Goal: Task Accomplishment & Management: Manage account settings

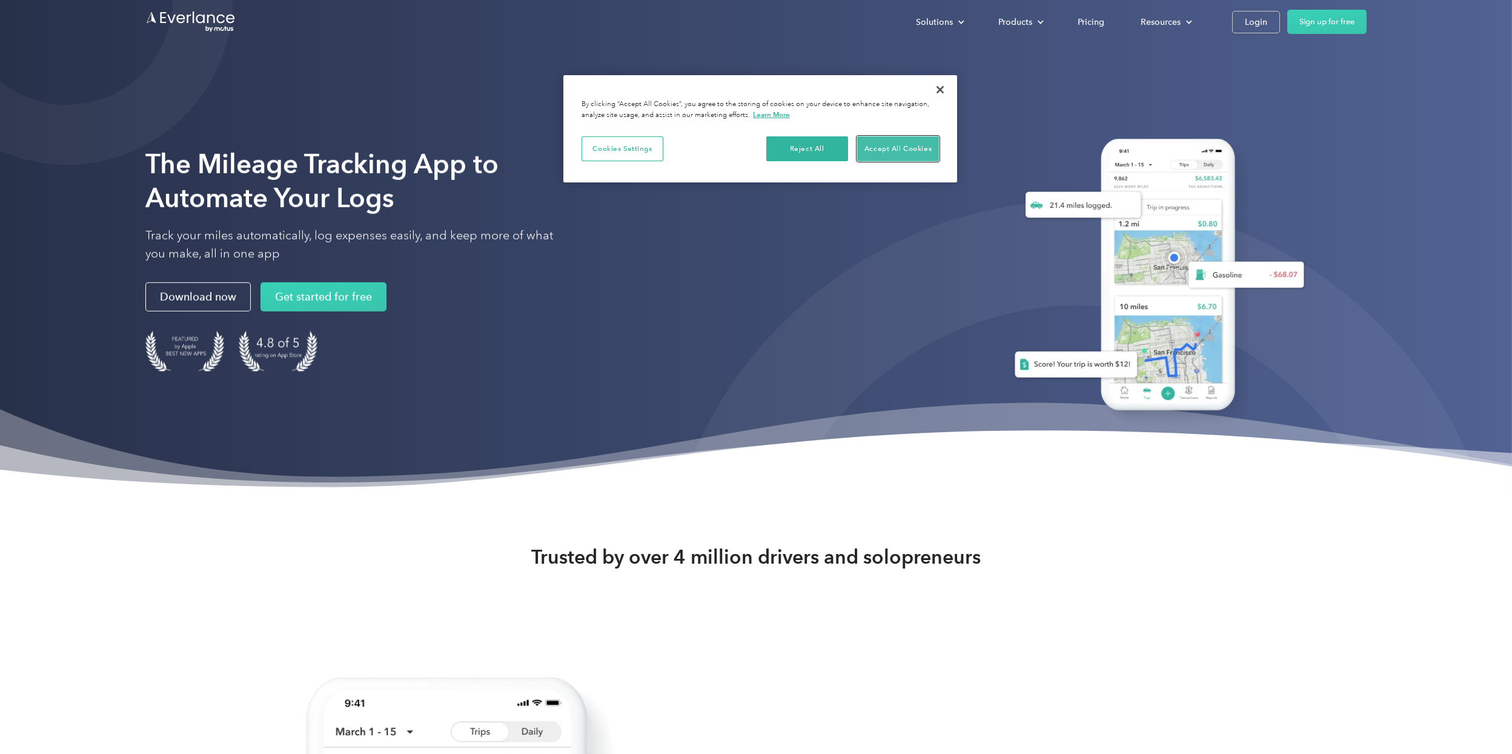
click at [907, 149] on button "Accept All Cookies" at bounding box center [898, 148] width 82 height 25
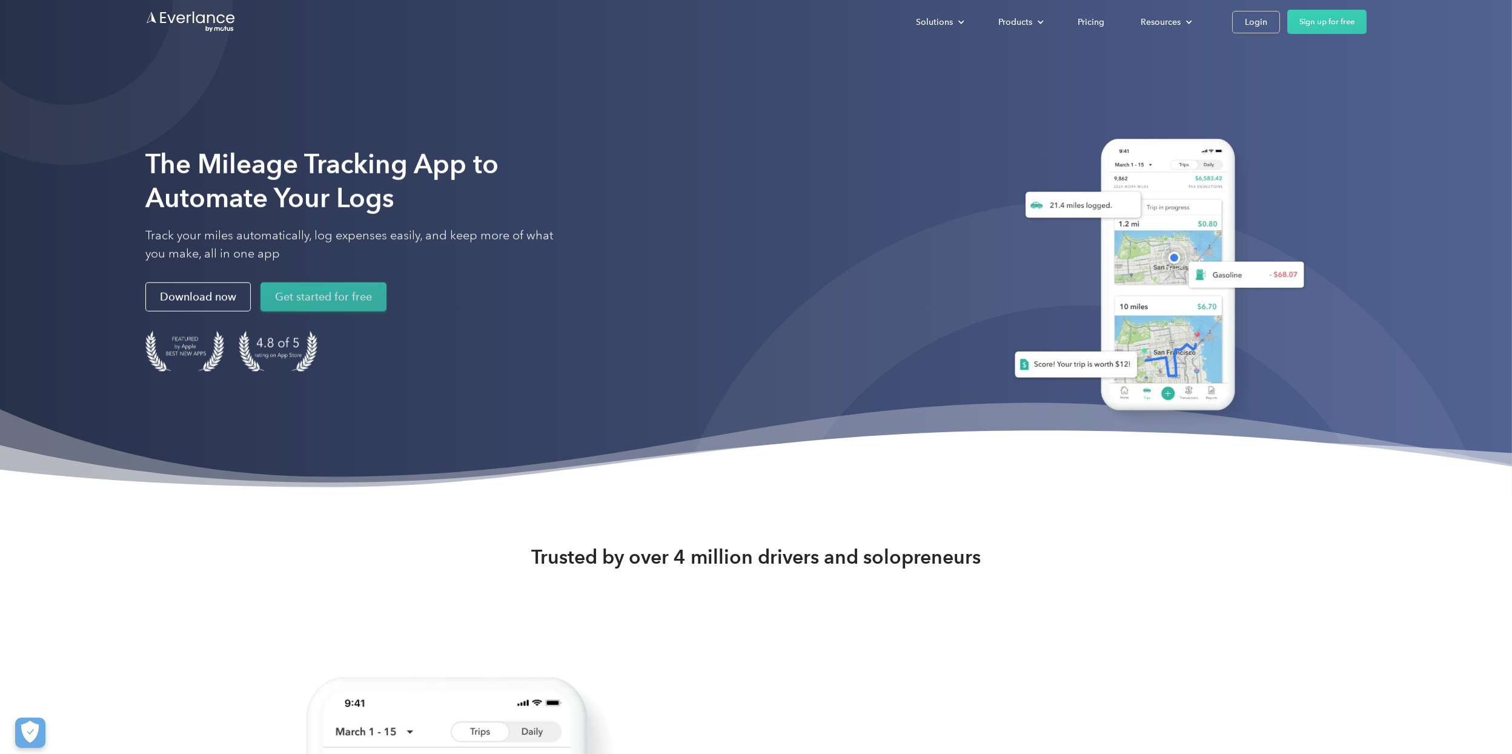
click at [348, 297] on link "Get started for free" at bounding box center [323, 296] width 126 height 29
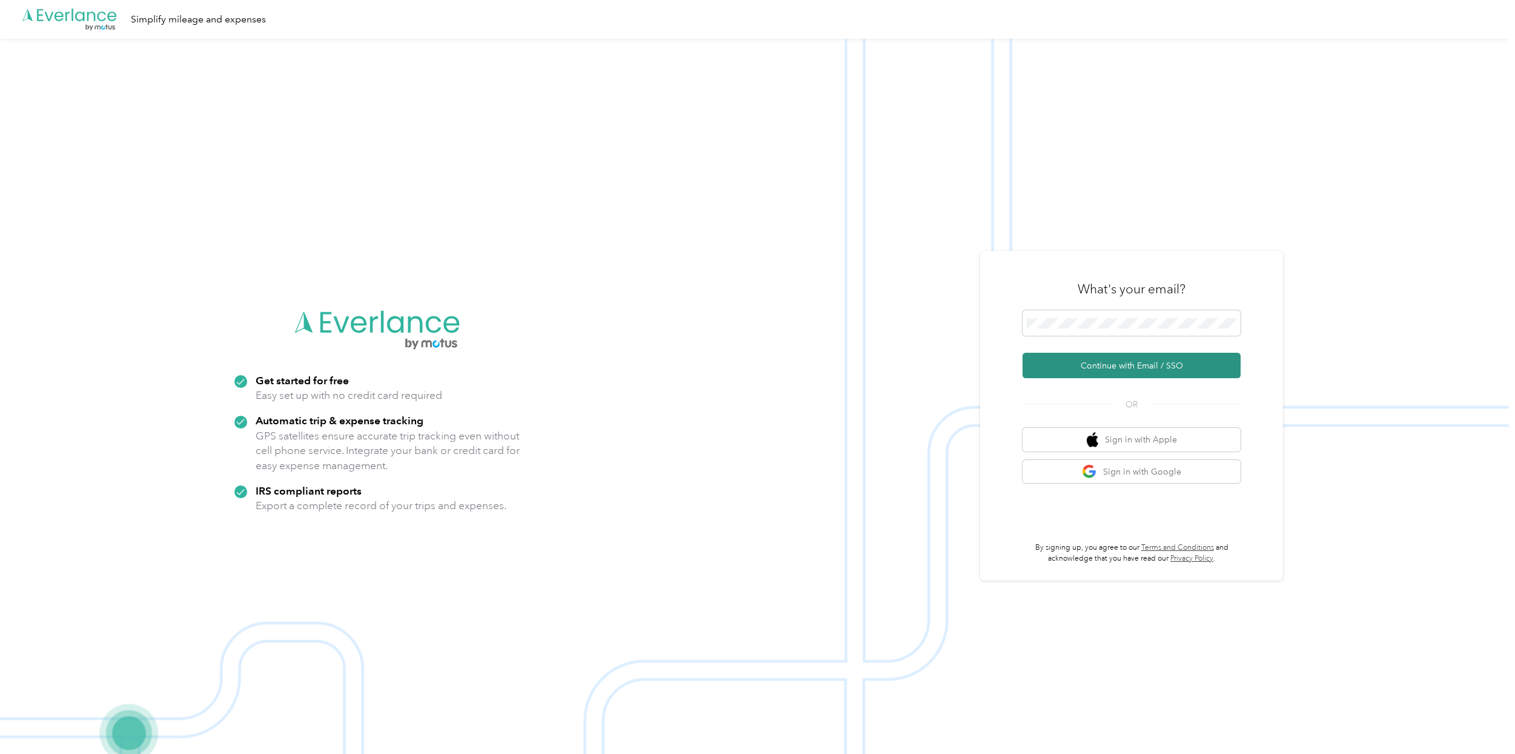
click at [1151, 366] on button "Continue with Email / SSO" at bounding box center [1131, 365] width 218 height 25
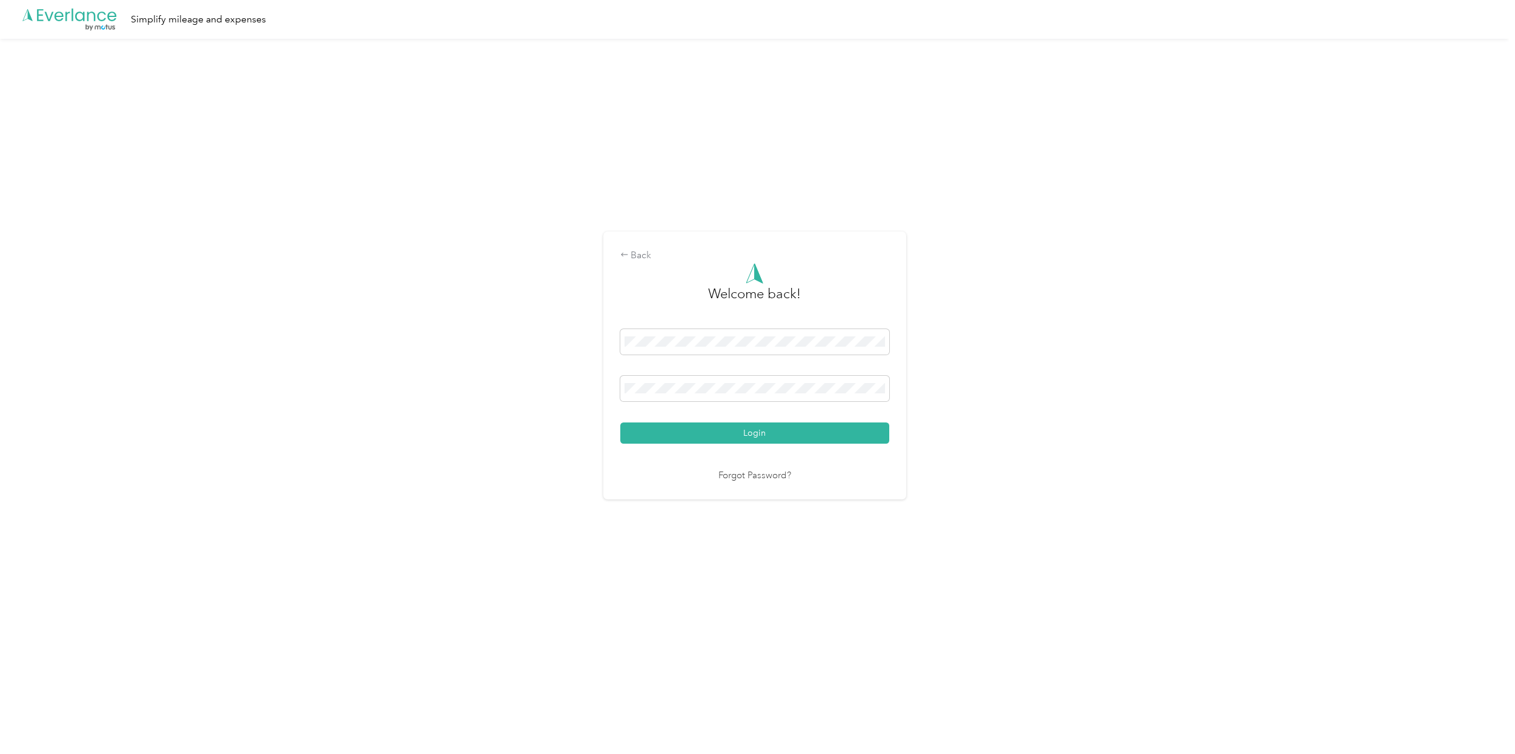
click at [778, 476] on link "Forgot Password?" at bounding box center [754, 476] width 73 height 14
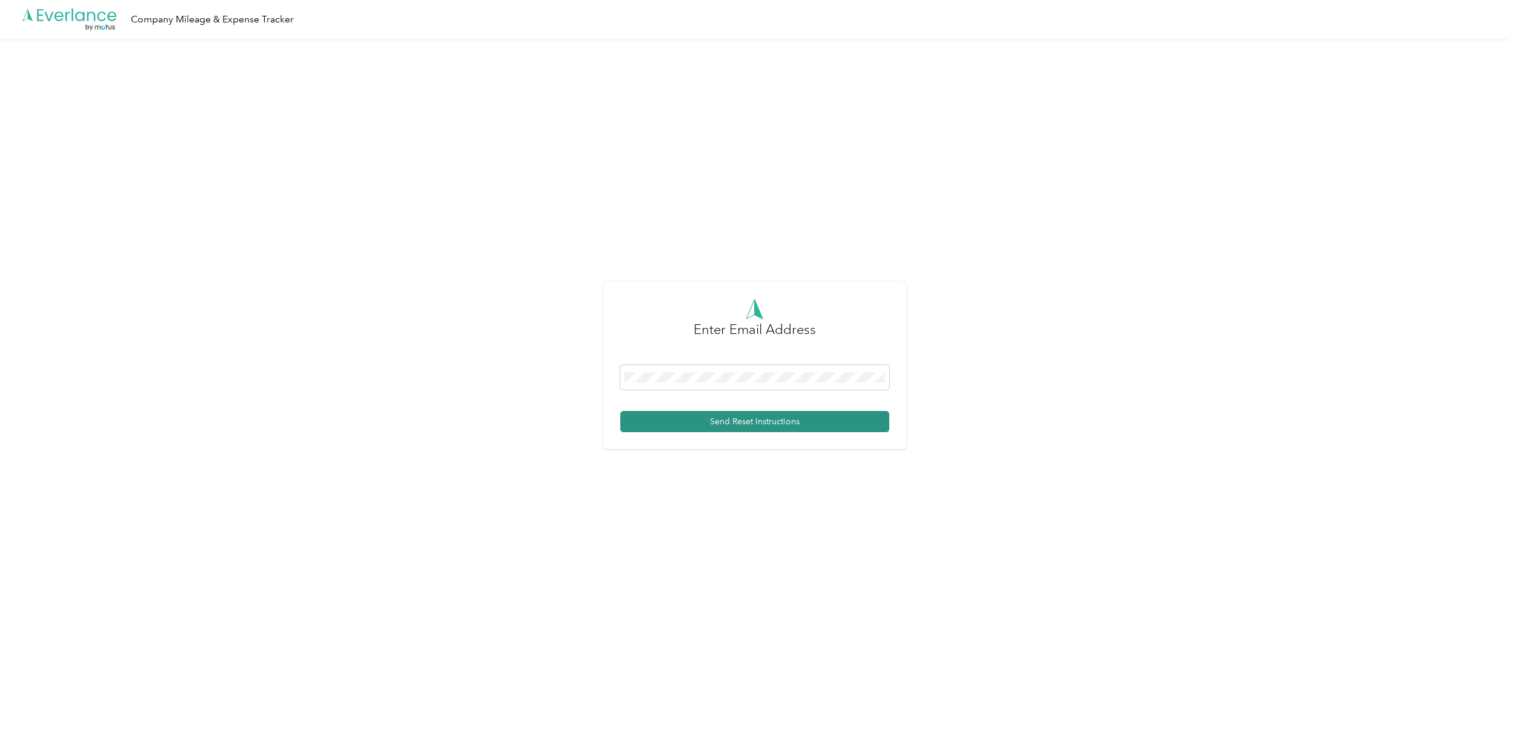
click at [785, 417] on button "Send Reset Instructions" at bounding box center [754, 421] width 269 height 21
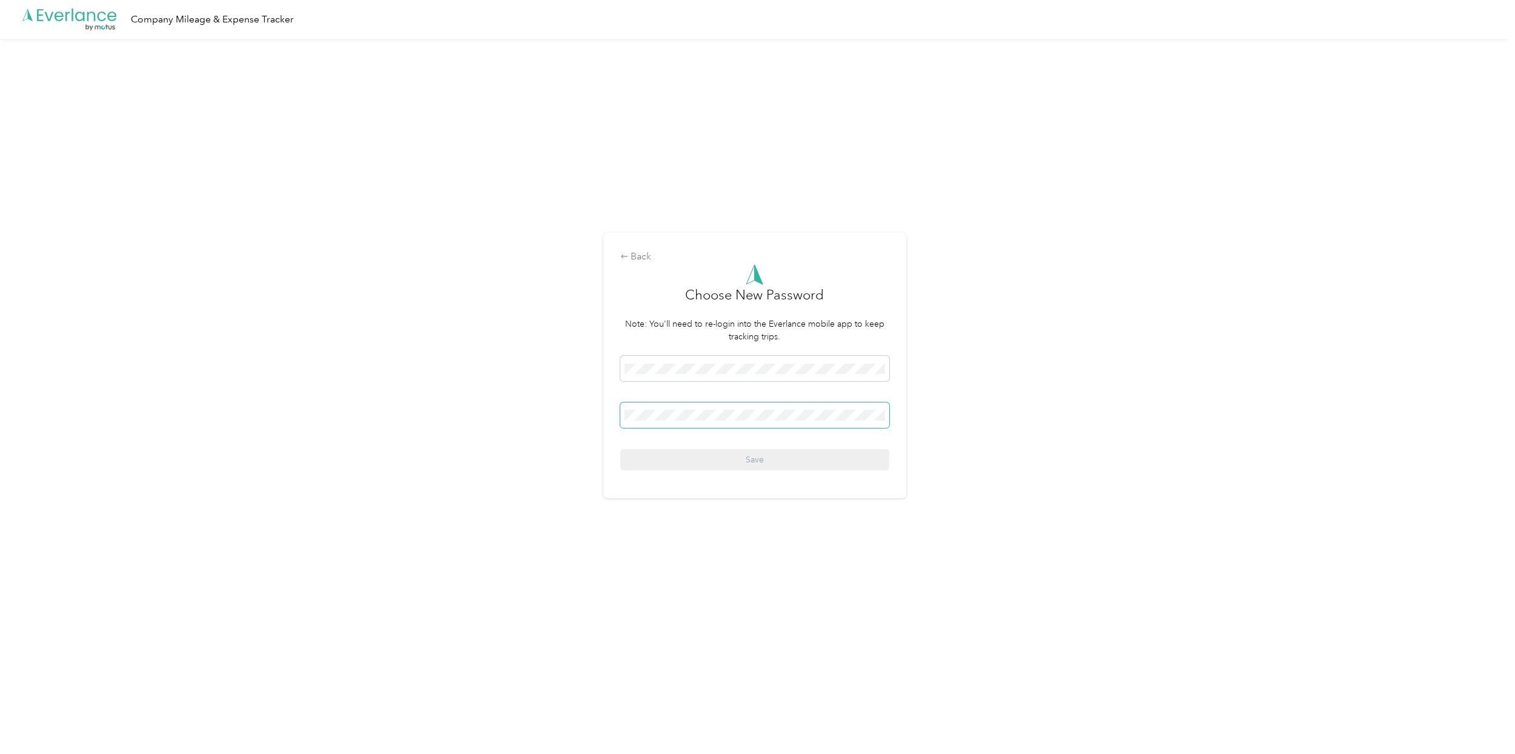
click at [760, 423] on span at bounding box center [754, 414] width 269 height 25
click at [779, 459] on button "Save" at bounding box center [754, 459] width 269 height 21
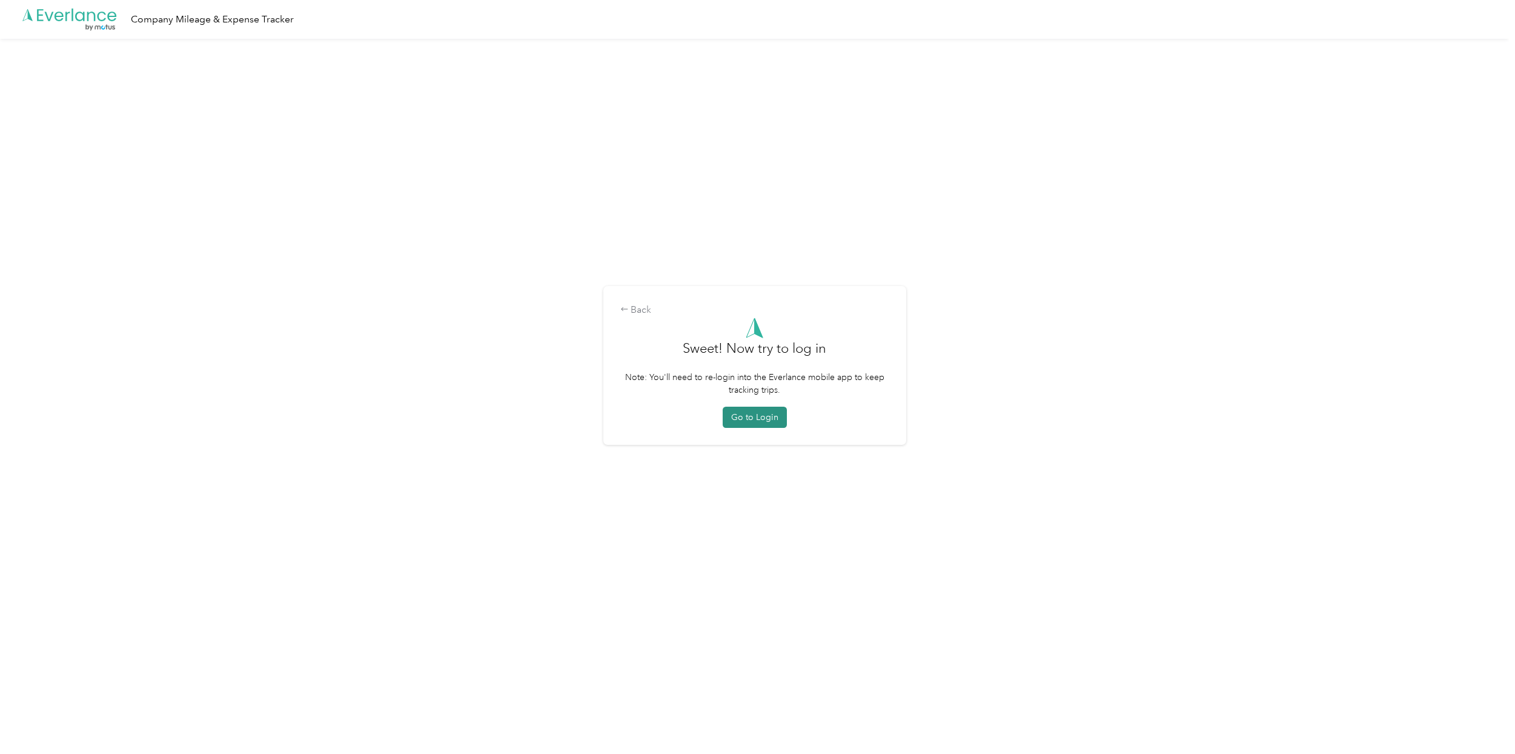
click at [770, 419] on button "Go to Login" at bounding box center [755, 416] width 64 height 21
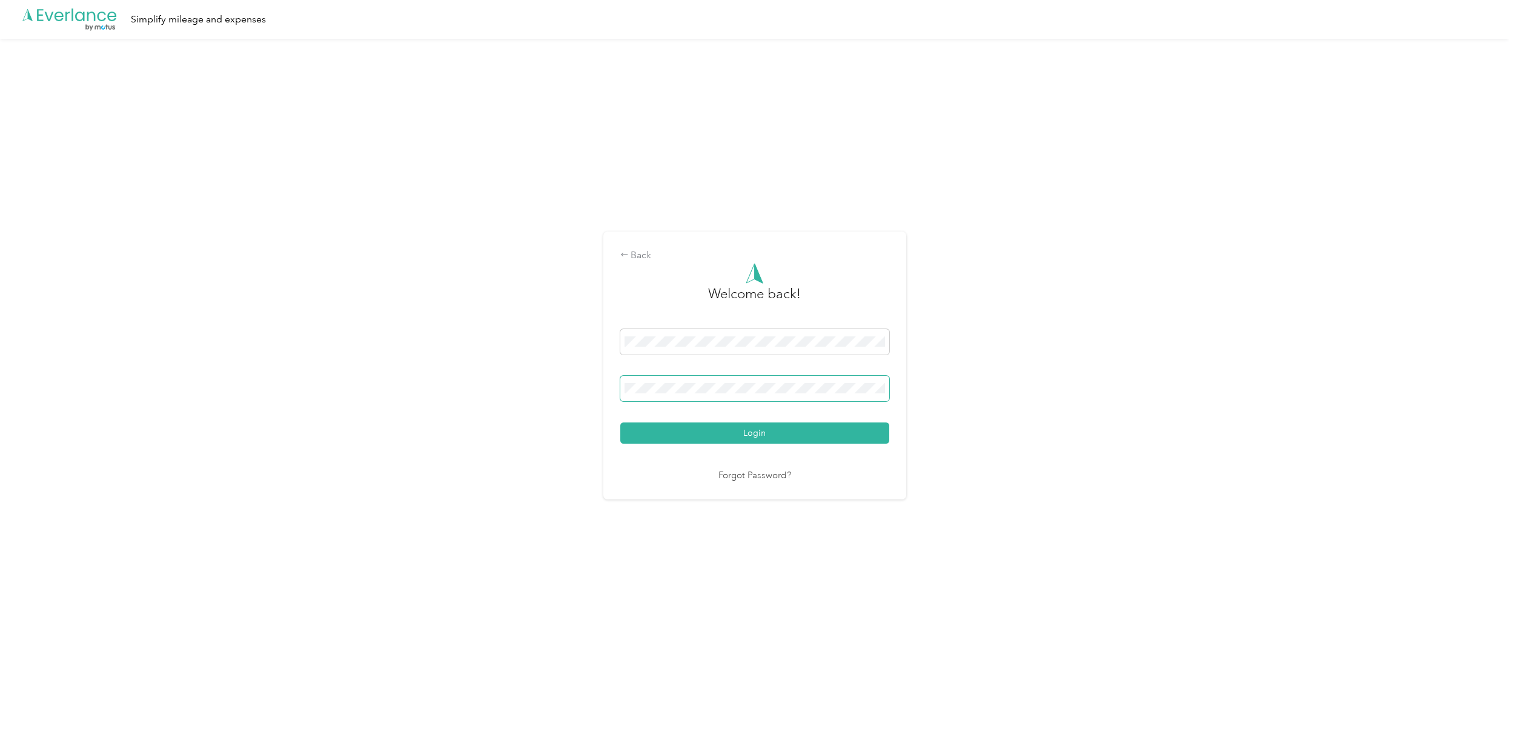
click at [620, 422] on button "Login" at bounding box center [754, 432] width 269 height 21
click at [730, 327] on span at bounding box center [754, 334] width 269 height 25
click at [764, 433] on button "Login" at bounding box center [754, 432] width 269 height 21
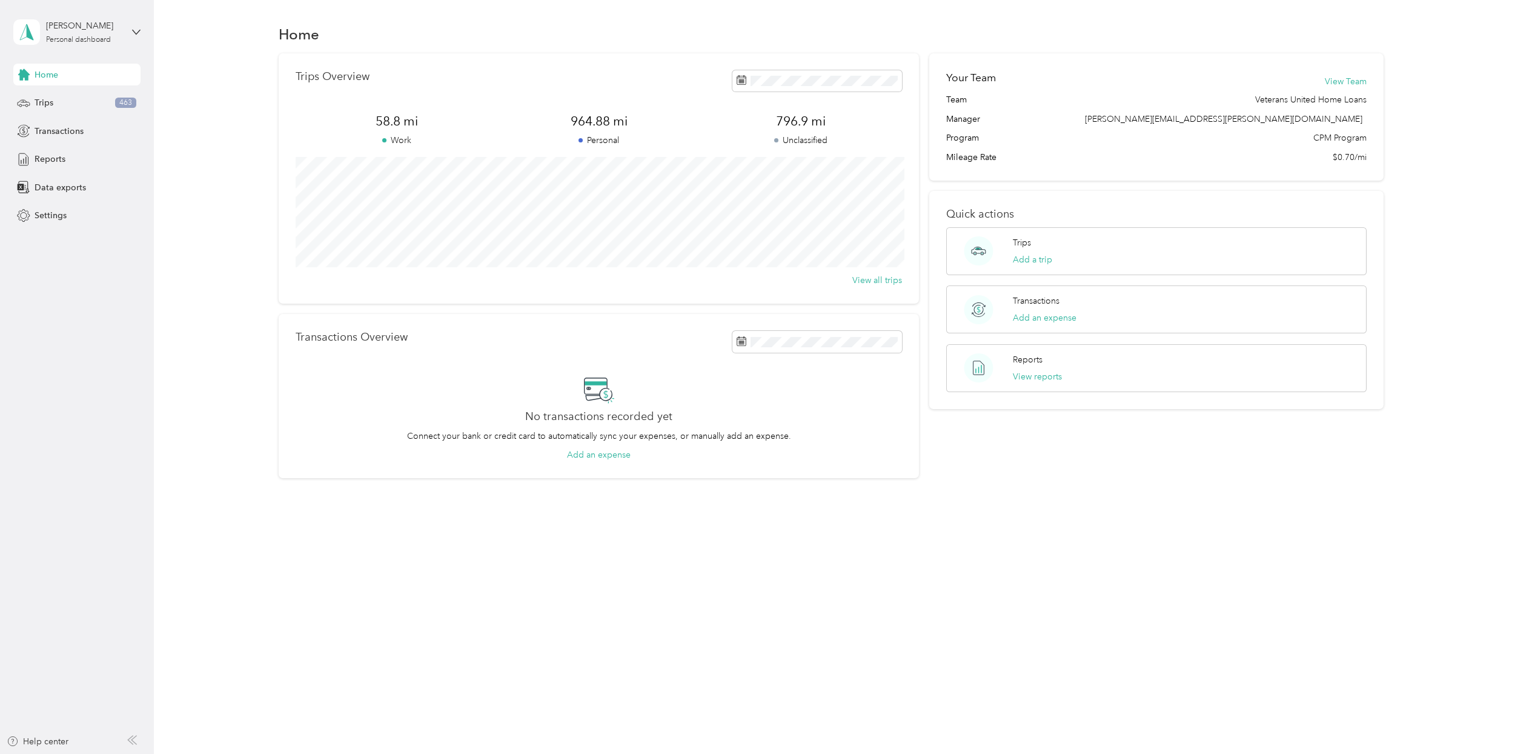
click at [974, 119] on span "Manager" at bounding box center [963, 119] width 34 height 13
click at [987, 122] on div "Manager joe.herzog@veteransunited.com" at bounding box center [1156, 119] width 420 height 13
click at [723, 65] on div "Trips Overview 58.8 mi Work 964.88 mi Personal 796.9 mi Unclassified View all t…" at bounding box center [599, 178] width 640 height 250
click at [744, 80] on icon at bounding box center [742, 80] width 10 height 10
click at [746, 80] on icon at bounding box center [742, 80] width 10 height 10
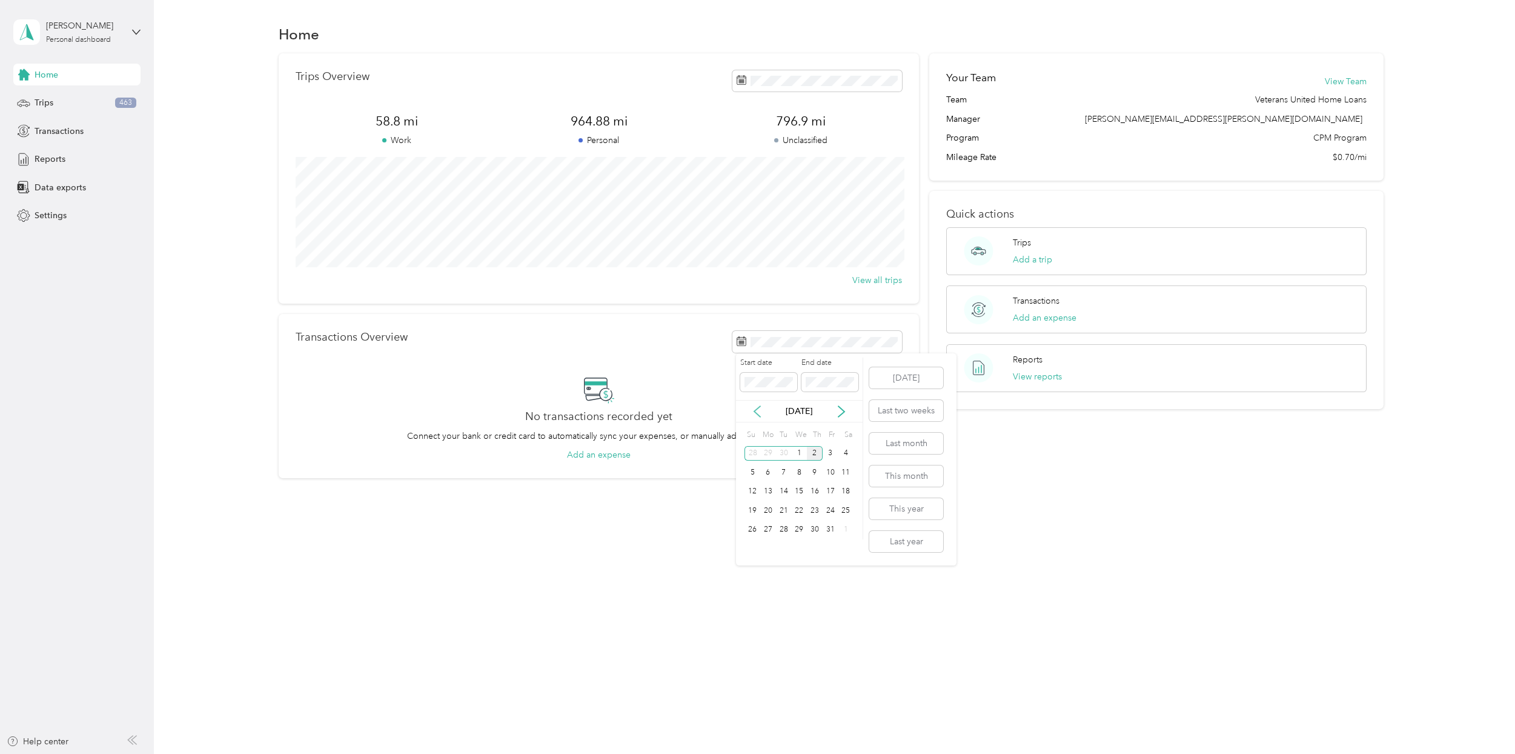
click at [757, 410] on icon at bounding box center [757, 411] width 12 height 12
click at [767, 453] on div "1" at bounding box center [768, 453] width 16 height 15
click at [784, 529] on div "30" at bounding box center [784, 529] width 16 height 15
click at [45, 102] on span "Trips" at bounding box center [44, 102] width 19 height 13
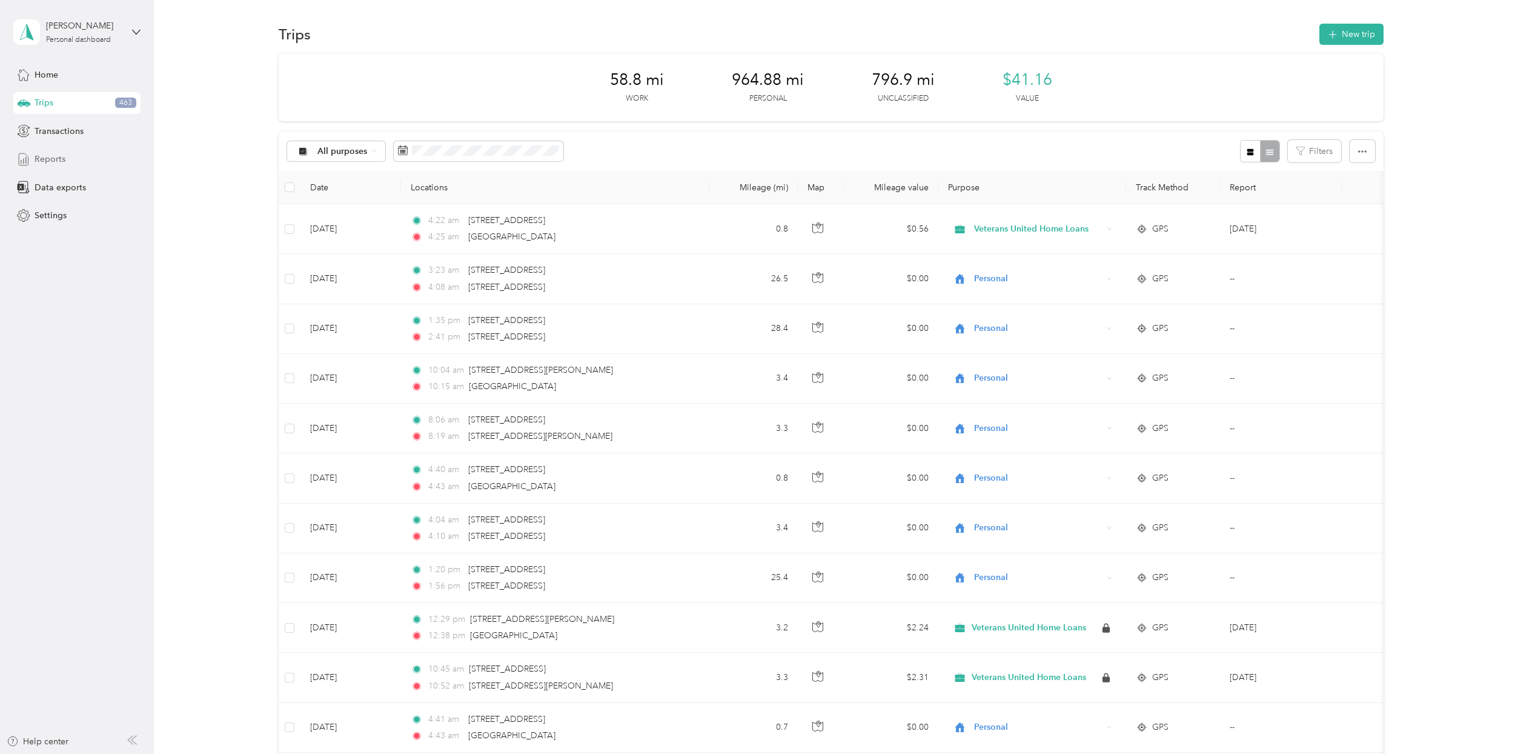
click at [51, 156] on span "Reports" at bounding box center [50, 159] width 31 height 13
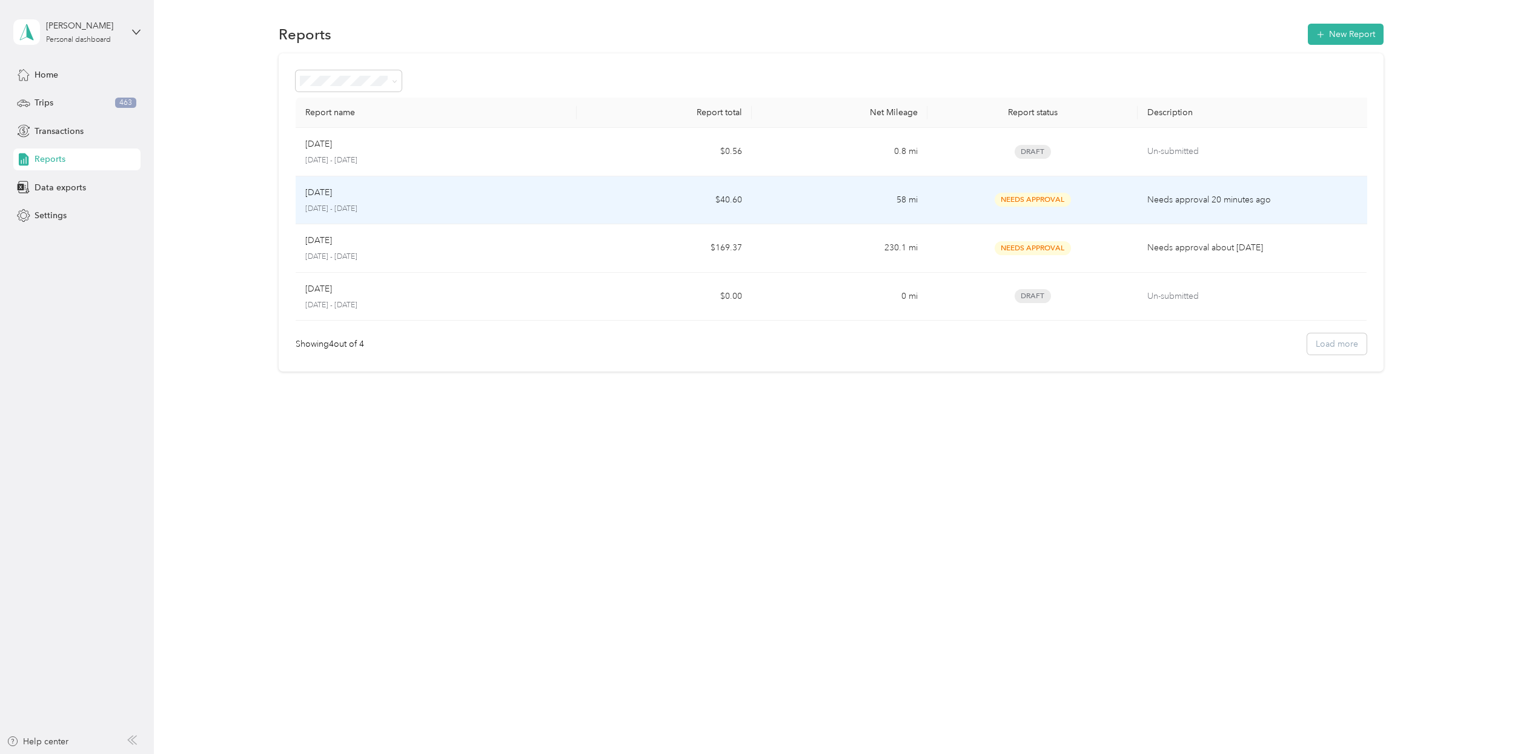
click at [1191, 199] on p "Needs approval 20 minutes ago" at bounding box center [1254, 199] width 214 height 13
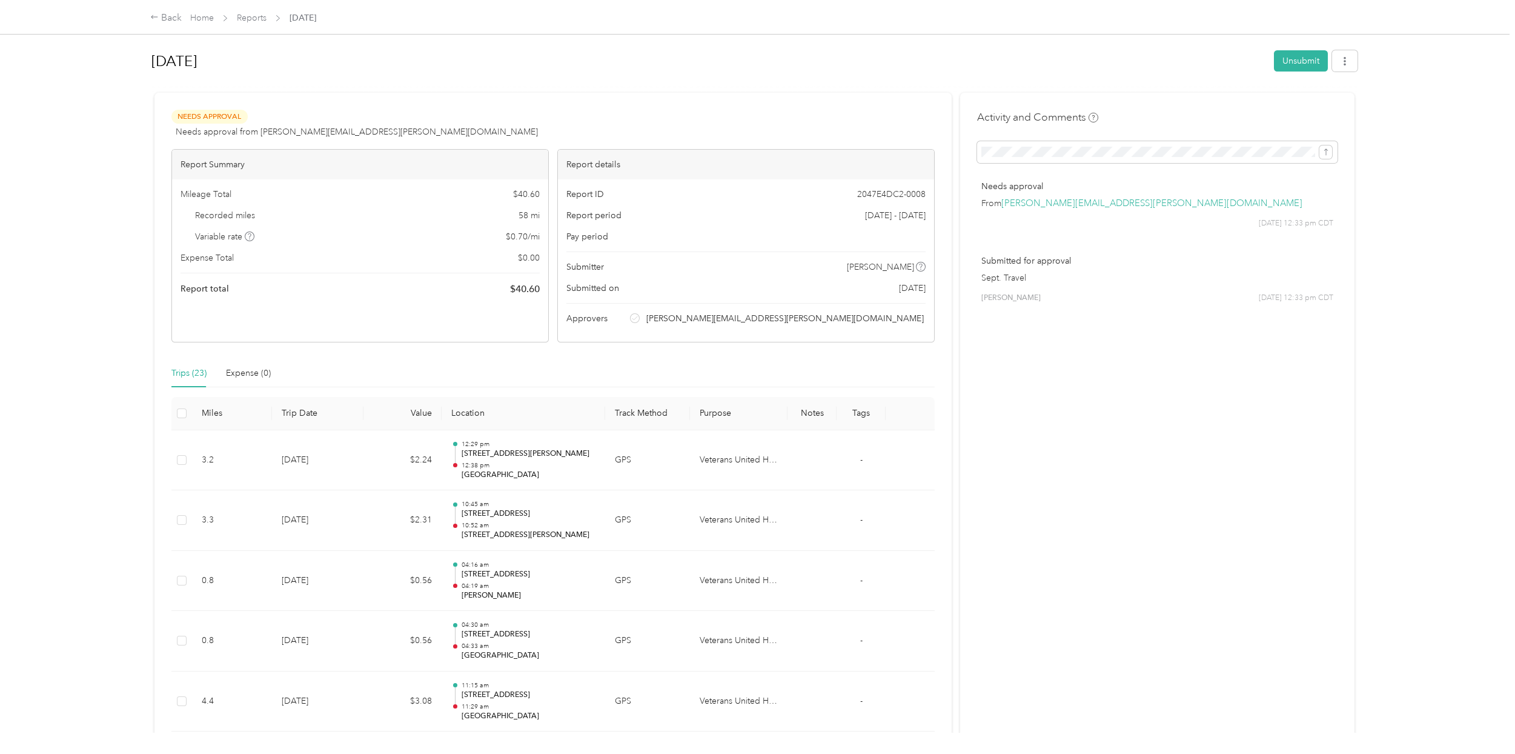
click at [1024, 203] on link "joe.herzog@veteransunited.com" at bounding box center [1151, 203] width 301 height 12
drag, startPoint x: 1134, startPoint y: 203, endPoint x: 1059, endPoint y: 470, distance: 277.5
click at [1347, 58] on button "button" at bounding box center [1344, 60] width 25 height 21
click at [1314, 108] on span "Download" at bounding box center [1307, 105] width 40 height 13
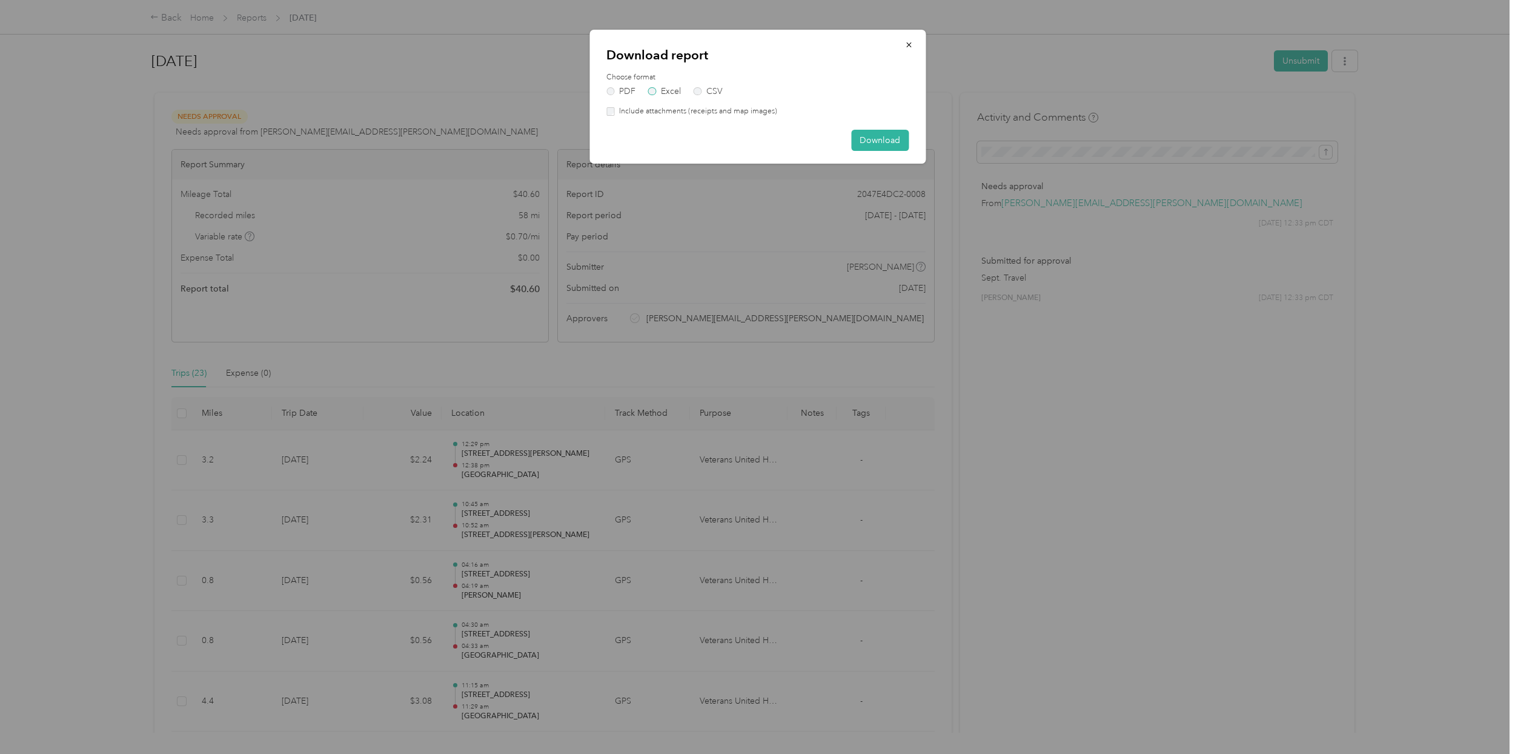
click at [654, 90] on label "Excel" at bounding box center [664, 91] width 33 height 8
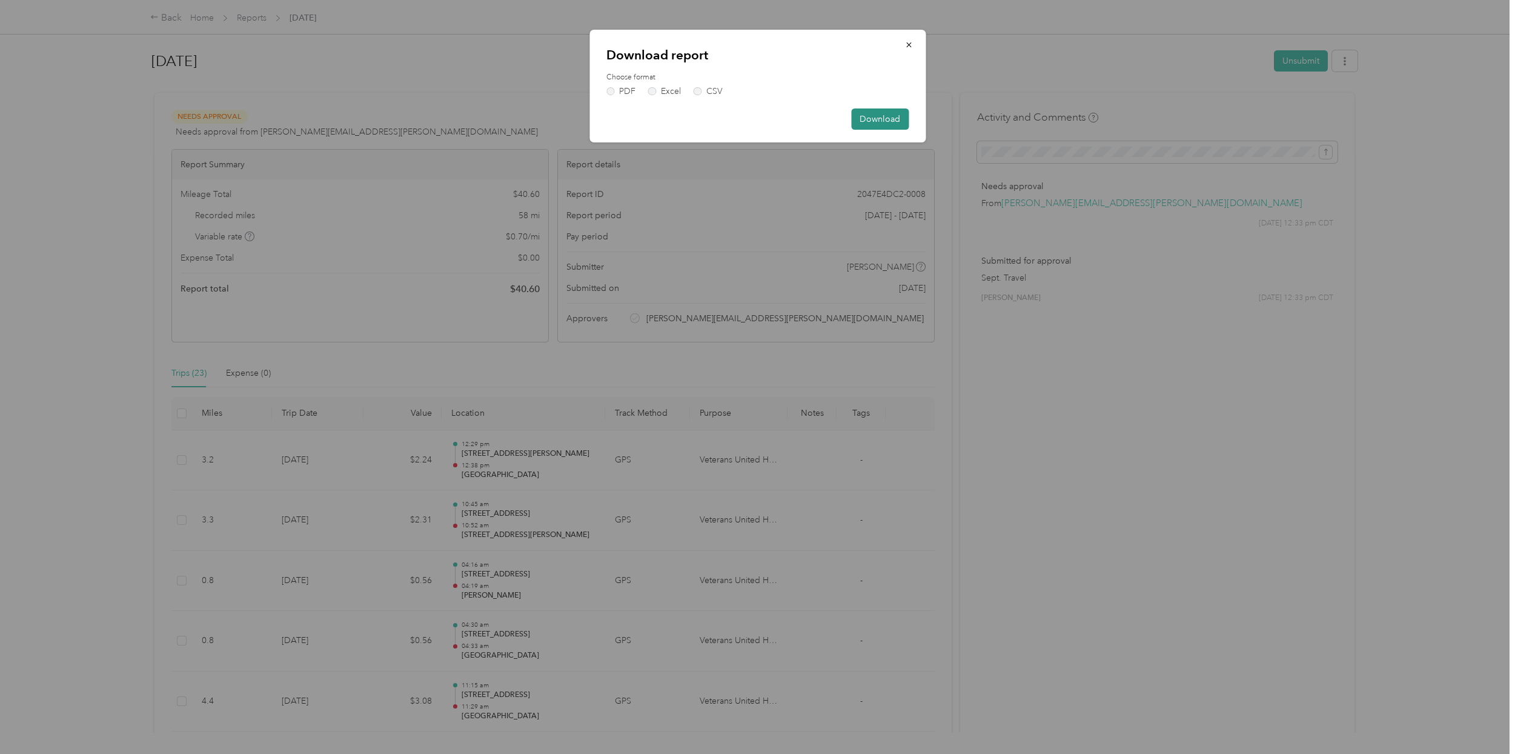
click at [892, 121] on button "Download" at bounding box center [880, 118] width 58 height 21
